Goal: Task Accomplishment & Management: Use online tool/utility

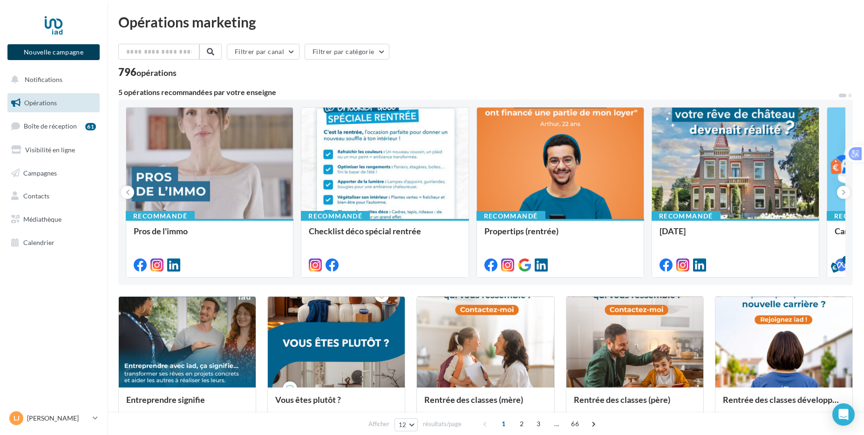
click at [49, 55] on button "Nouvelle campagne" at bounding box center [53, 52] width 92 height 16
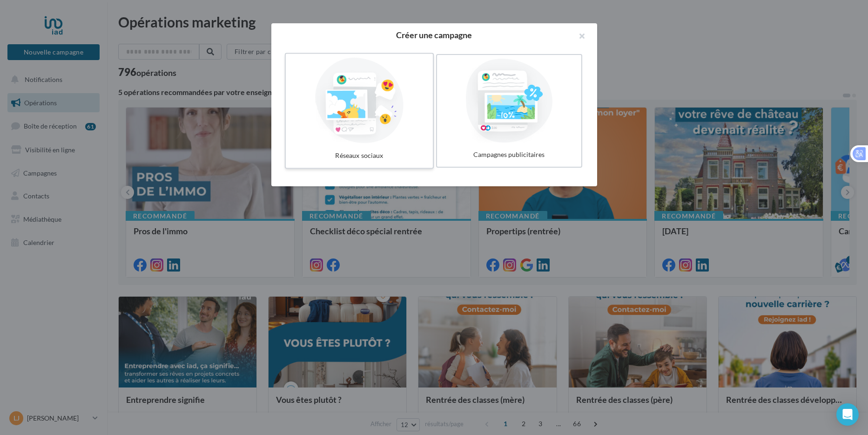
click at [334, 122] on div at bounding box center [360, 101] width 140 height 86
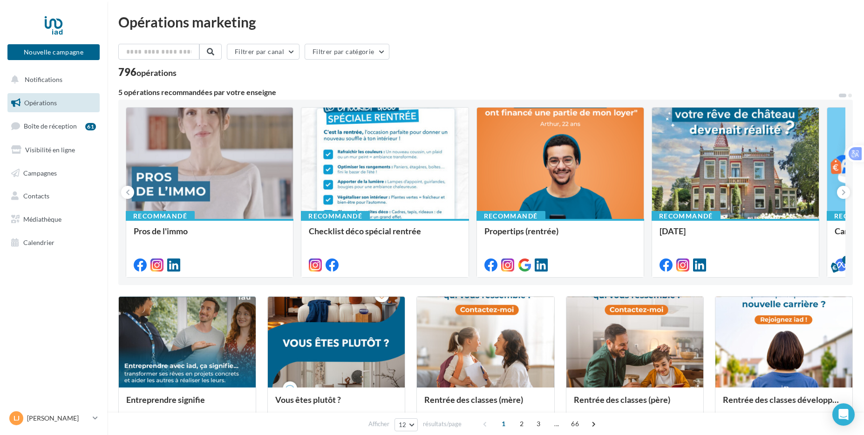
click at [50, 142] on div at bounding box center [432, 203] width 864 height 435
click at [40, 176] on span "Campagnes" at bounding box center [40, 173] width 34 height 8
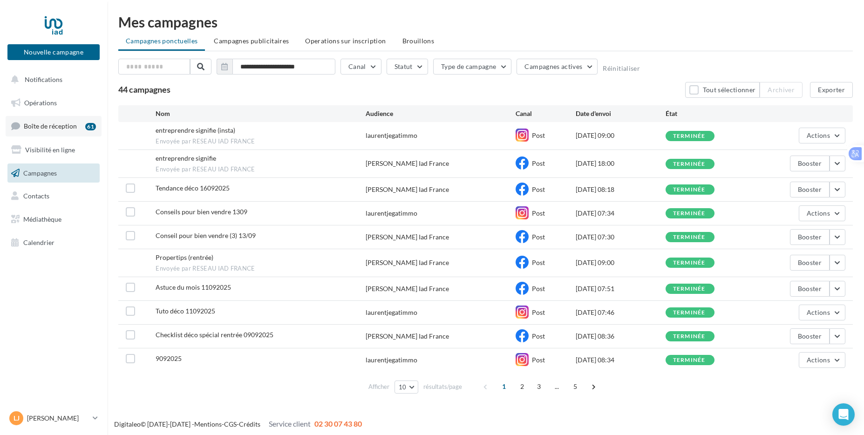
click at [67, 125] on span "Boîte de réception" at bounding box center [50, 126] width 53 height 8
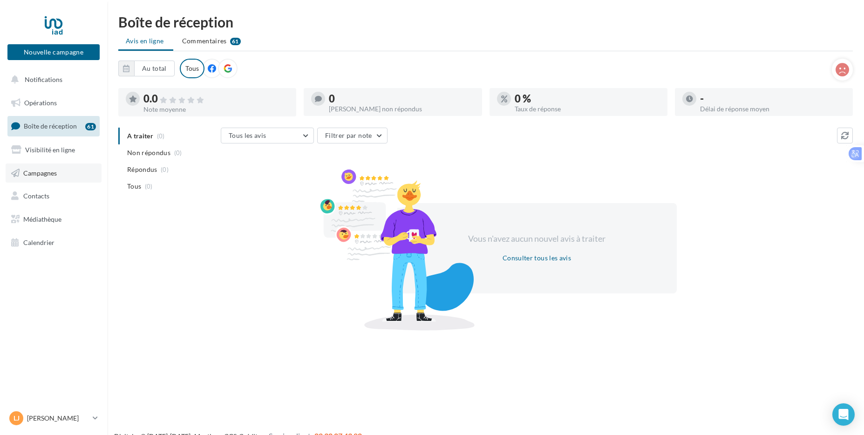
click at [50, 178] on link "Campagnes" at bounding box center [54, 173] width 96 height 20
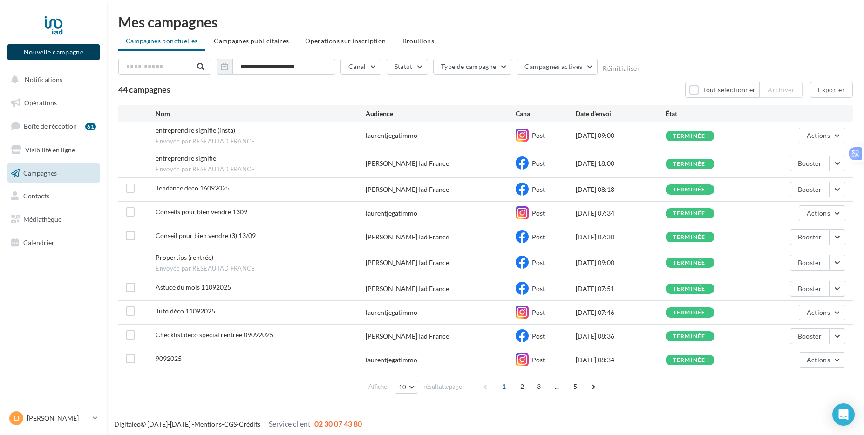
click at [61, 49] on button "Nouvelle campagne" at bounding box center [53, 52] width 92 height 16
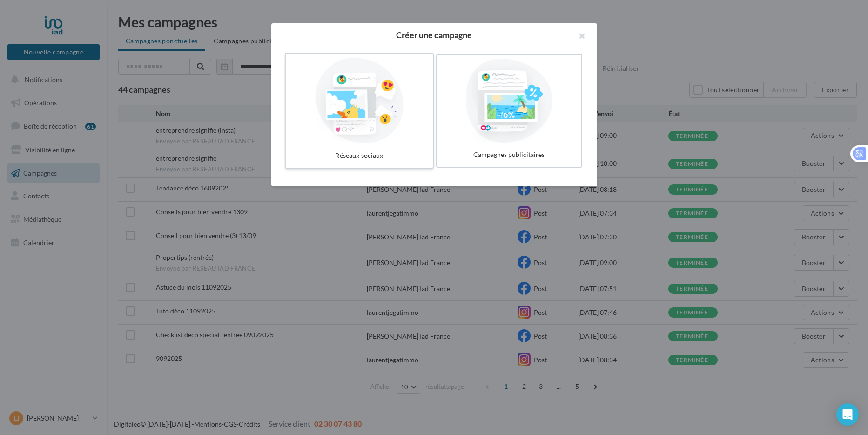
click at [354, 112] on div at bounding box center [360, 101] width 140 height 86
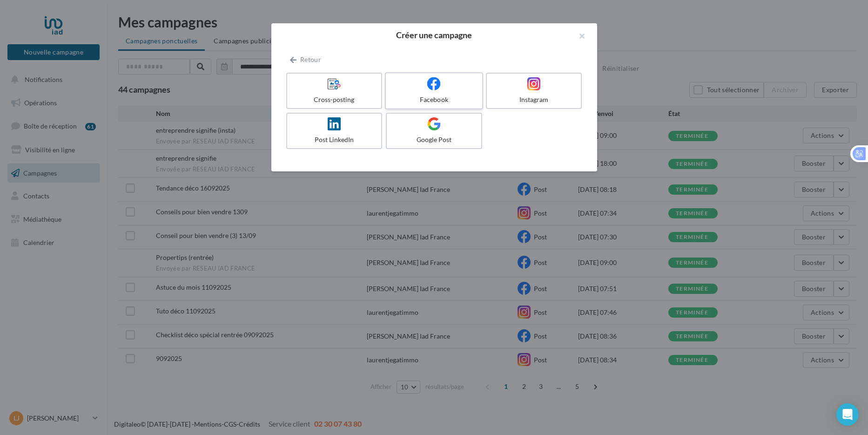
click at [409, 89] on div at bounding box center [434, 84] width 88 height 14
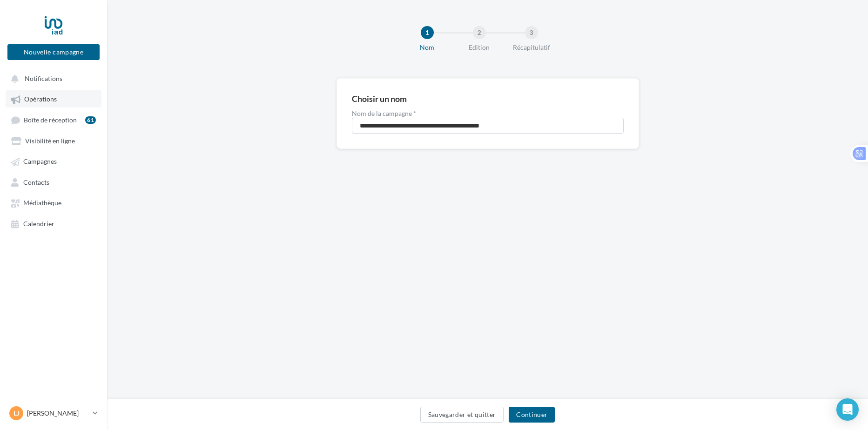
click at [47, 101] on span "Opérations" at bounding box center [40, 99] width 33 height 8
